Goal: Find specific page/section: Find specific page/section

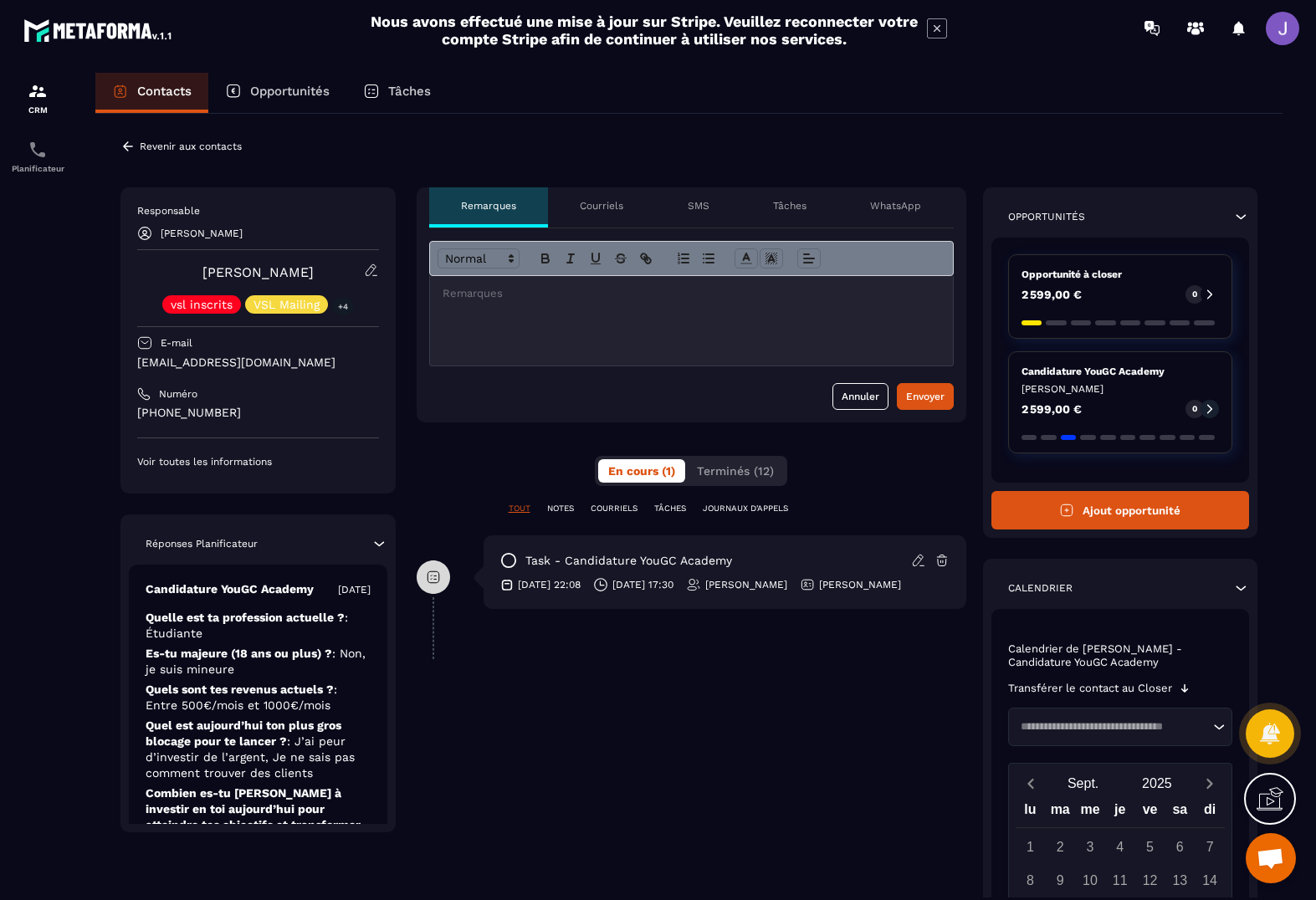
drag, startPoint x: 246, startPoint y: 416, endPoint x: 135, endPoint y: 411, distance: 111.1
click at [135, 411] on div "Responsable [PERSON_NAME] [PERSON_NAME] vsl inscrits VSL Mailing +4 E-mail [EMA…" at bounding box center [258, 340] width 276 height 306
copy p "[PHONE_NUMBER]"
click at [162, 144] on p "Revenir aux contacts" at bounding box center [190, 146] width 102 height 11
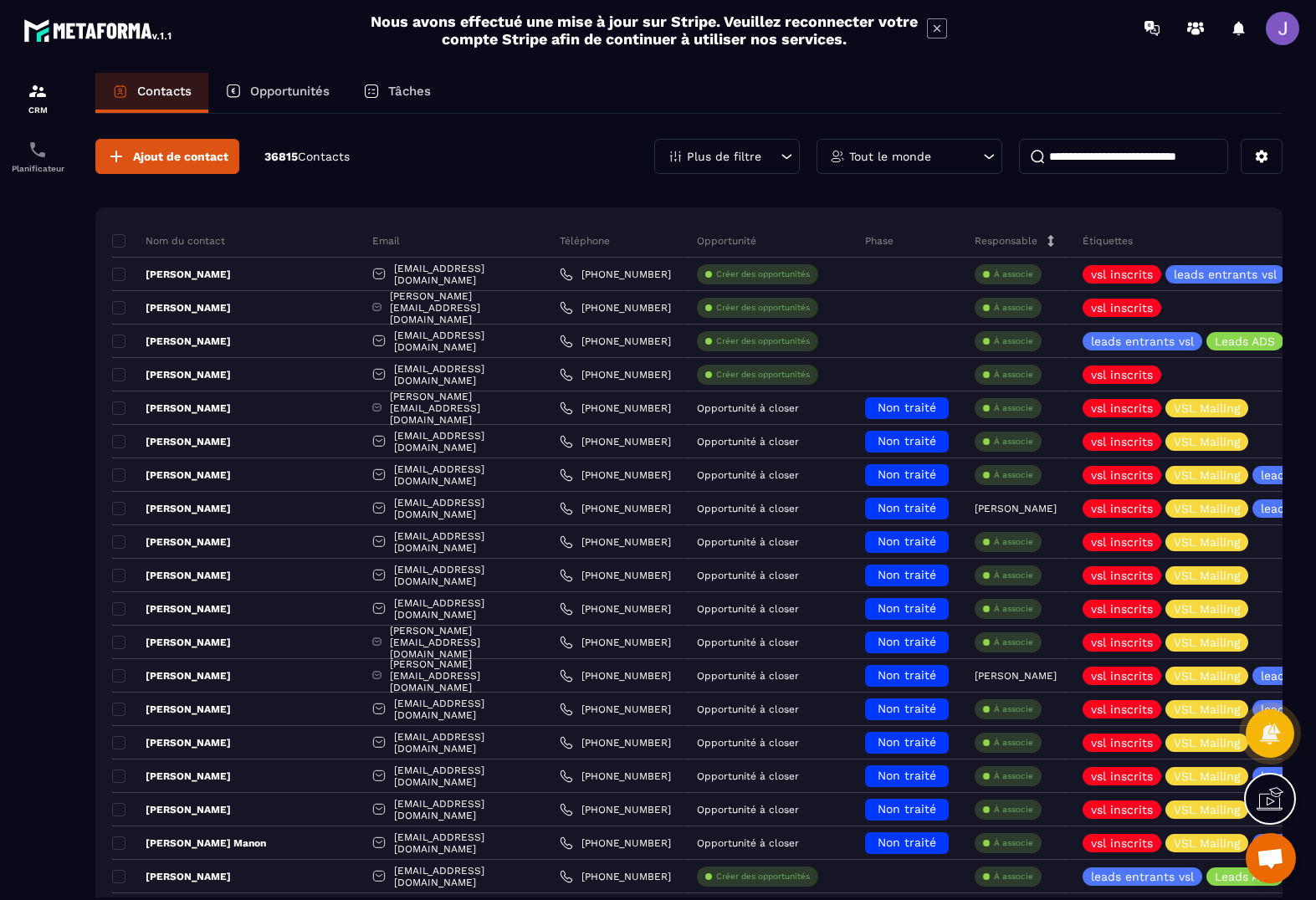
click at [1109, 160] on input at bounding box center [1124, 156] width 209 height 35
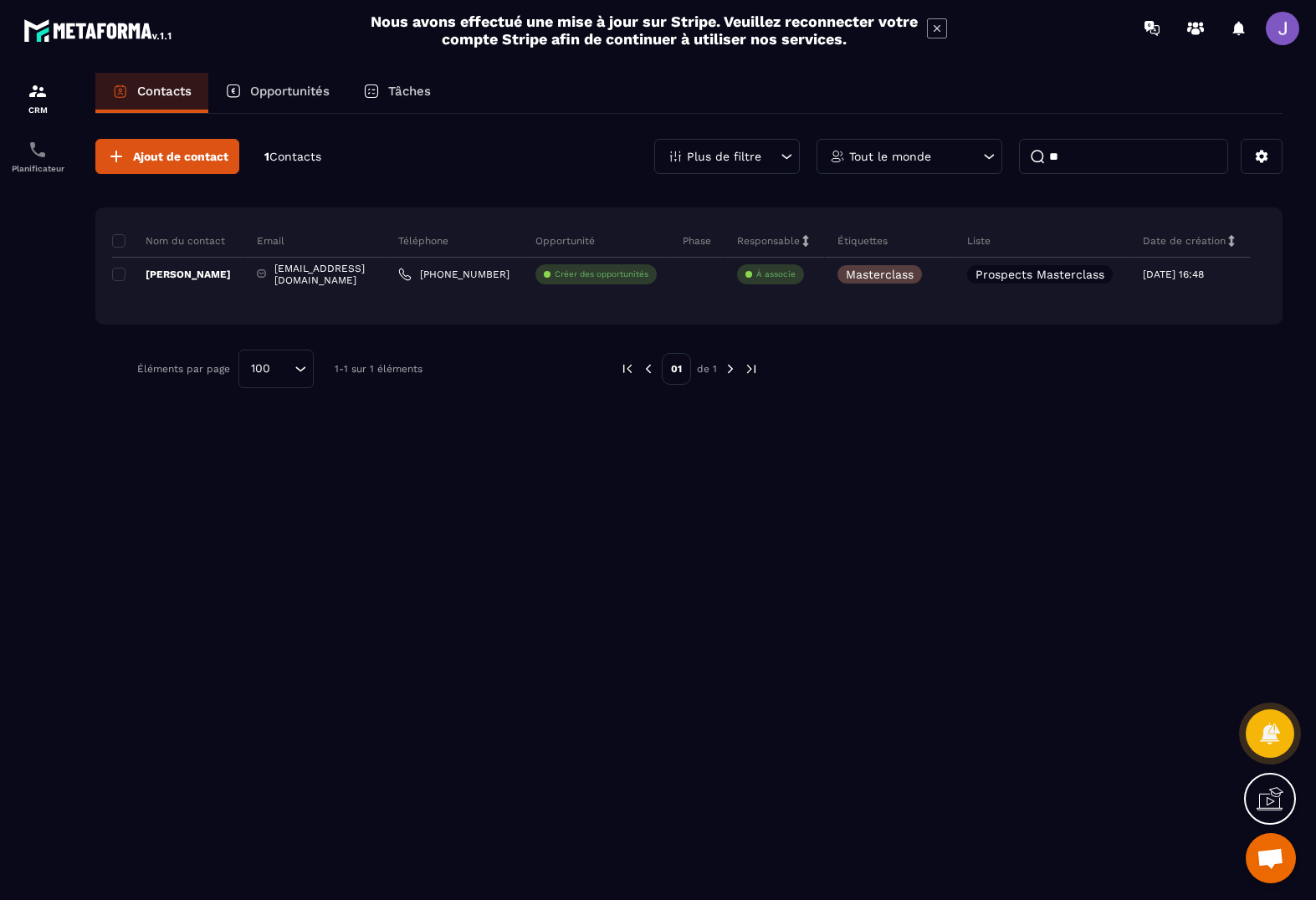
type input "*"
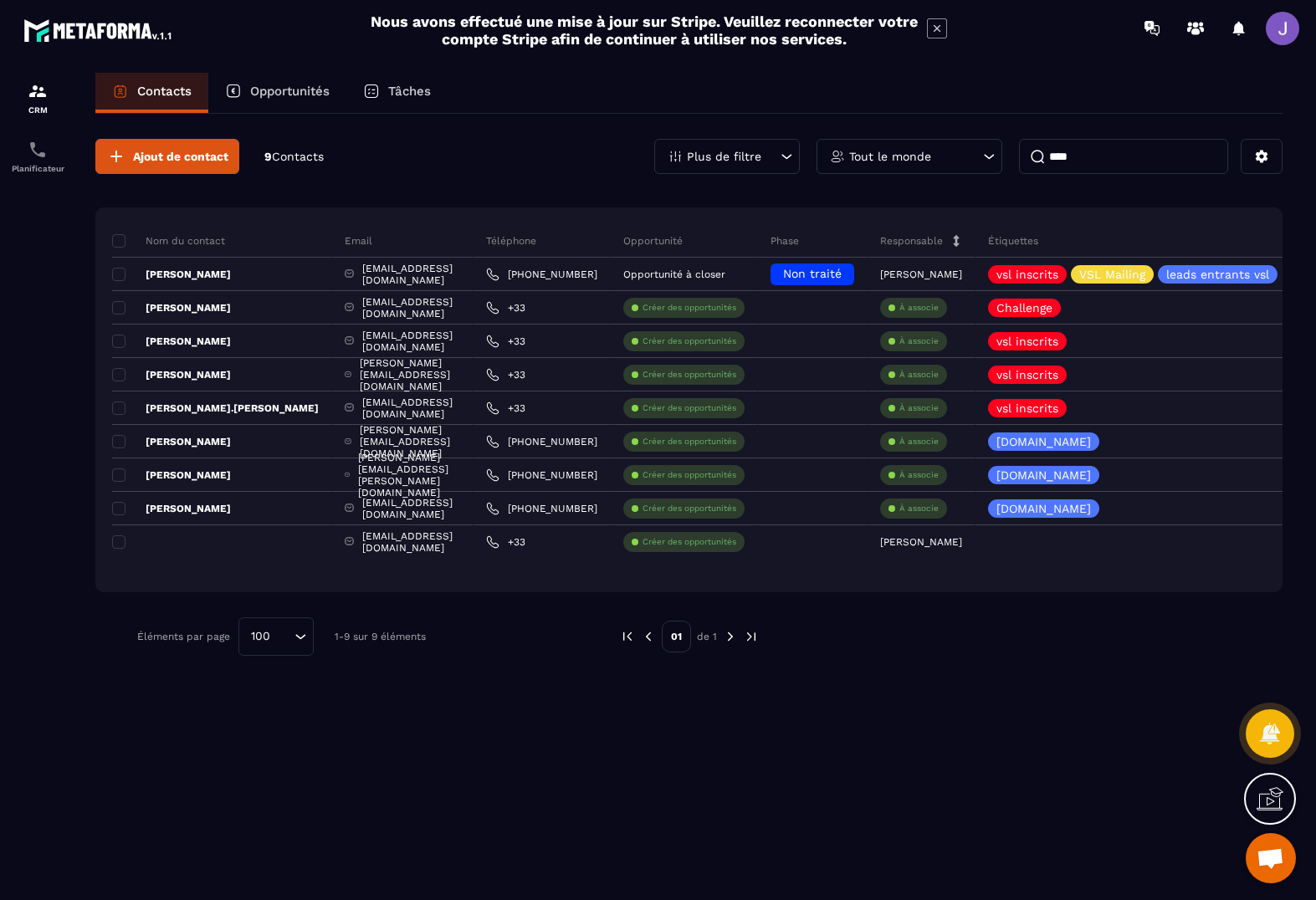
type input "****"
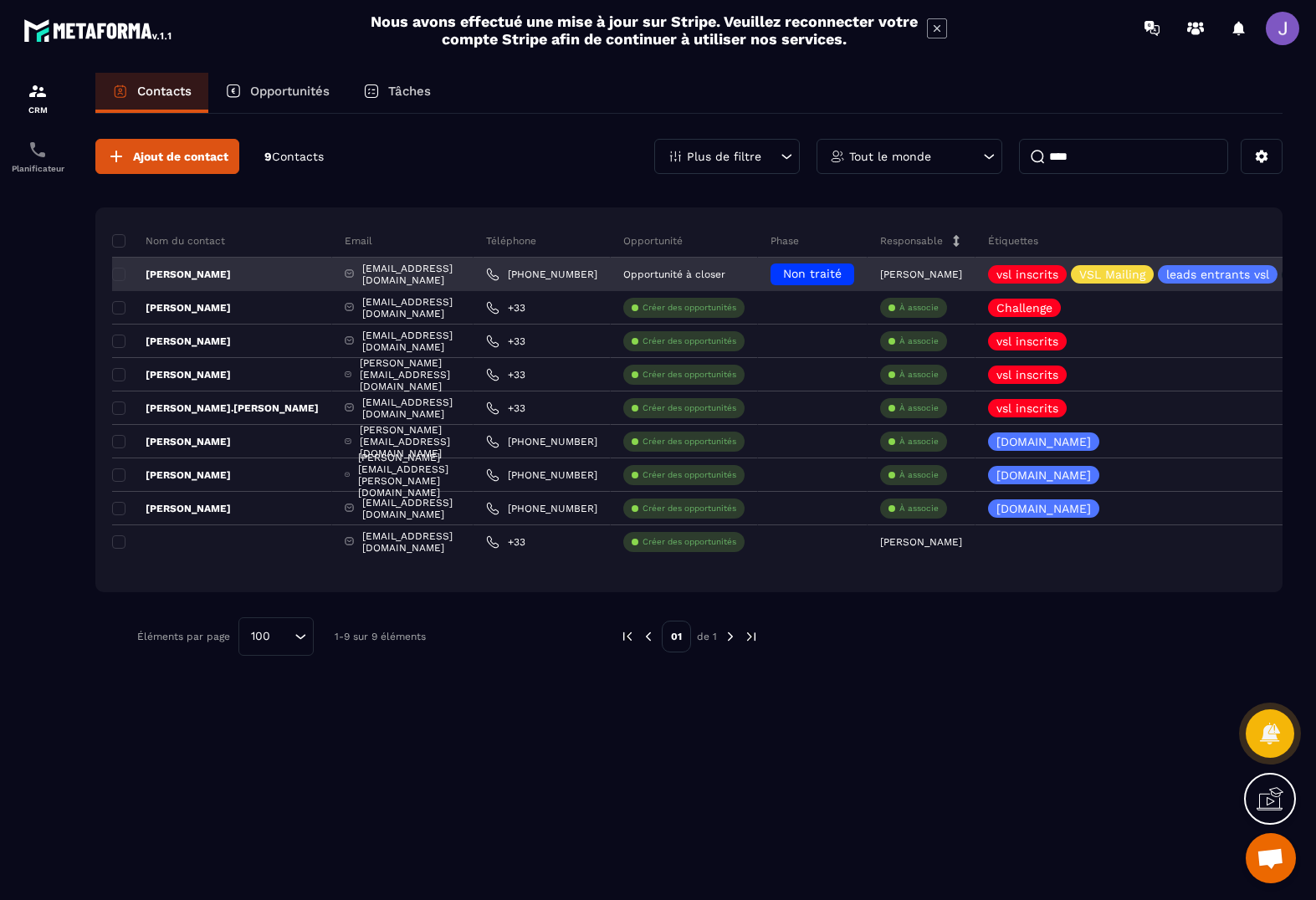
drag, startPoint x: 987, startPoint y: 189, endPoint x: 213, endPoint y: 279, distance: 779.2
click at [213, 279] on p "[PERSON_NAME]" at bounding box center [171, 275] width 119 height 13
